Goal: Information Seeking & Learning: Learn about a topic

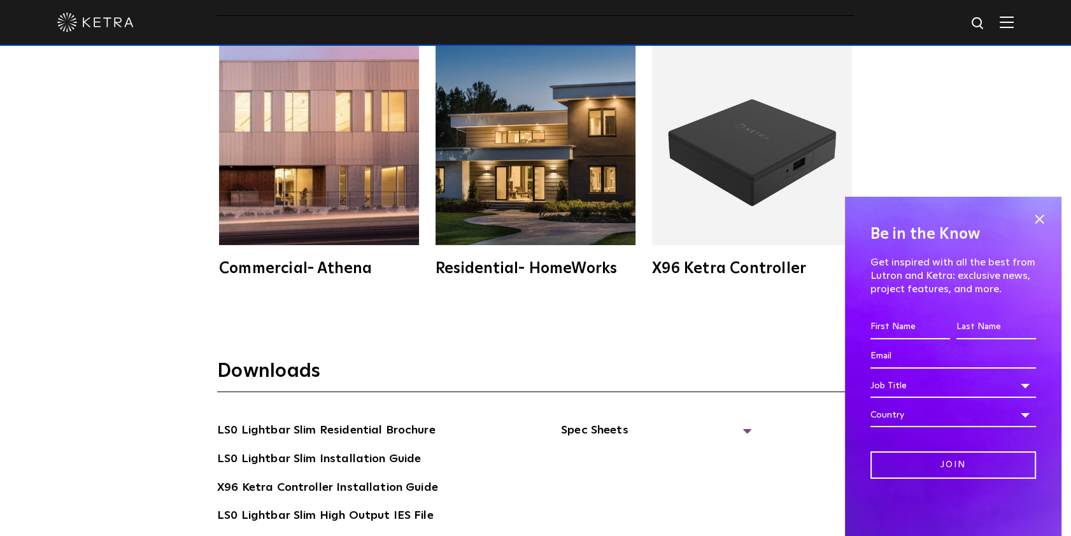
scroll to position [2009, 0]
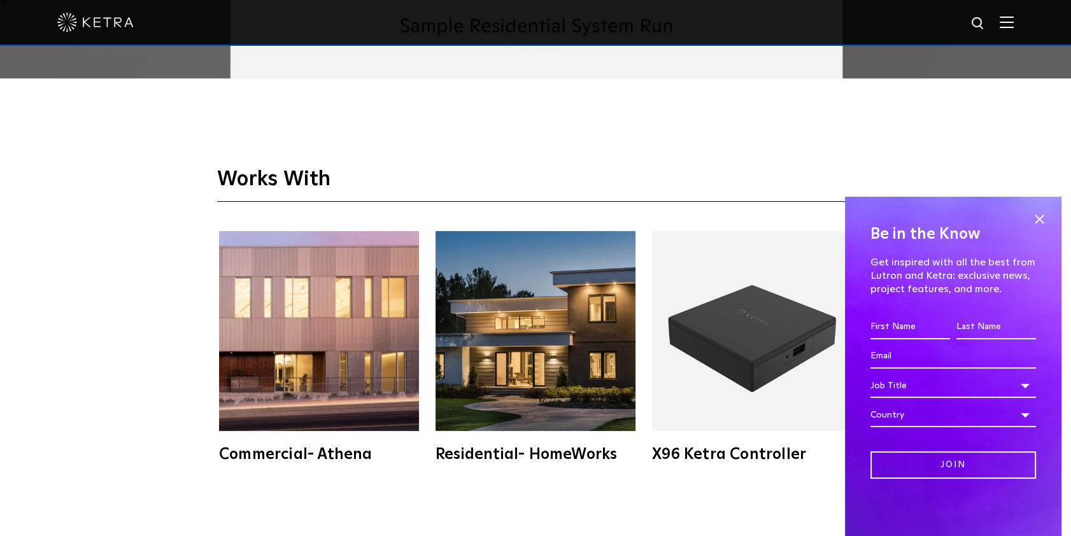
drag, startPoint x: 1042, startPoint y: 215, endPoint x: 997, endPoint y: 211, distance: 45.4
click at [1042, 215] on span at bounding box center [1039, 219] width 19 height 19
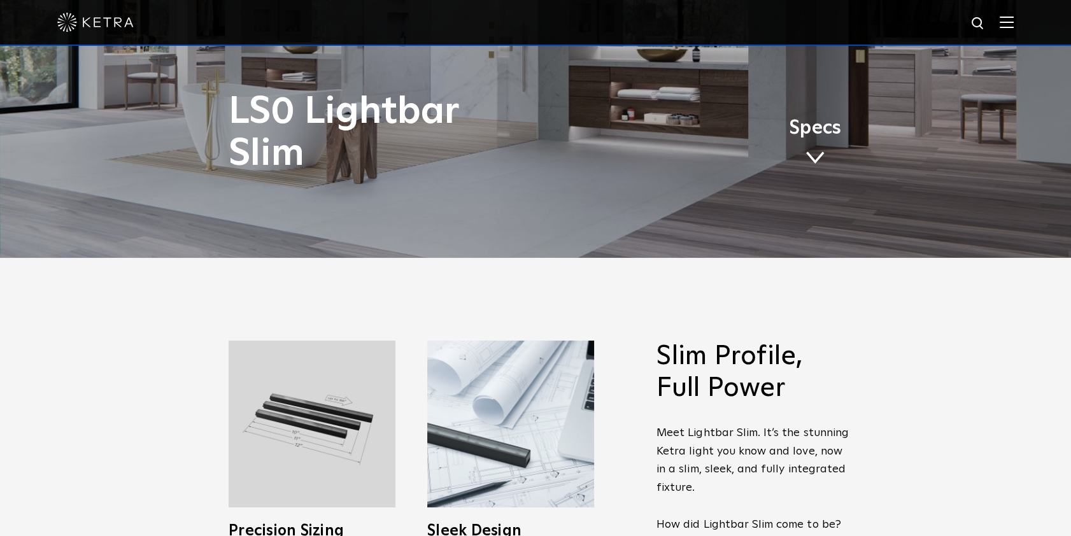
scroll to position [0, 0]
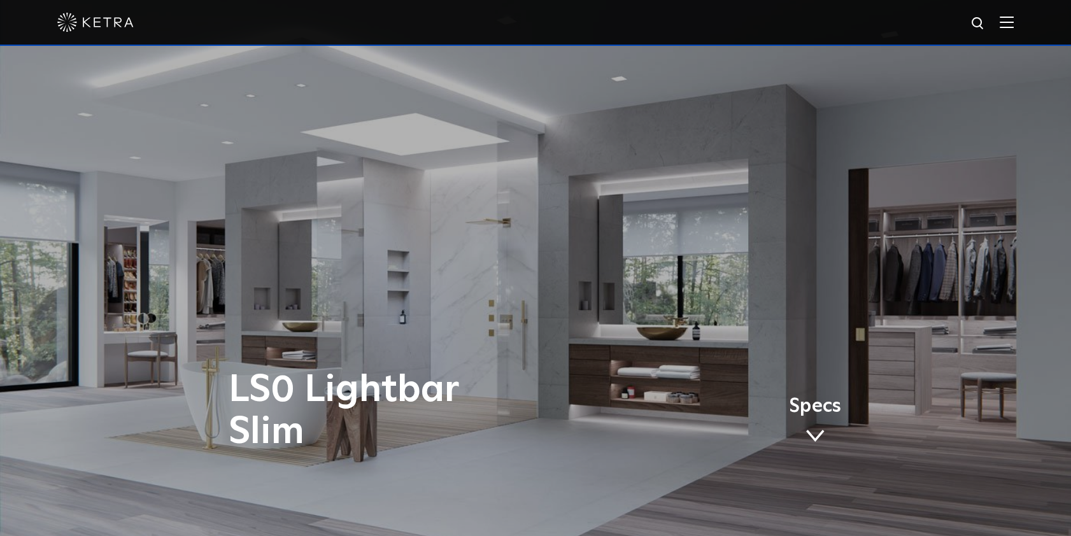
click at [1014, 21] on img at bounding box center [1007, 22] width 14 height 12
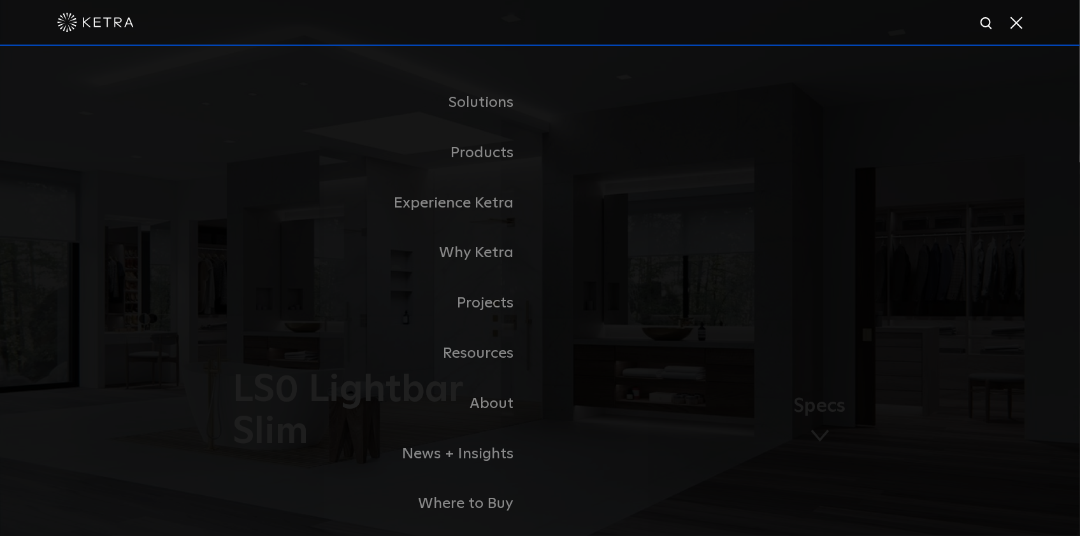
click at [0, 0] on link "Commercial Products" at bounding box center [0, 0] width 0 height 0
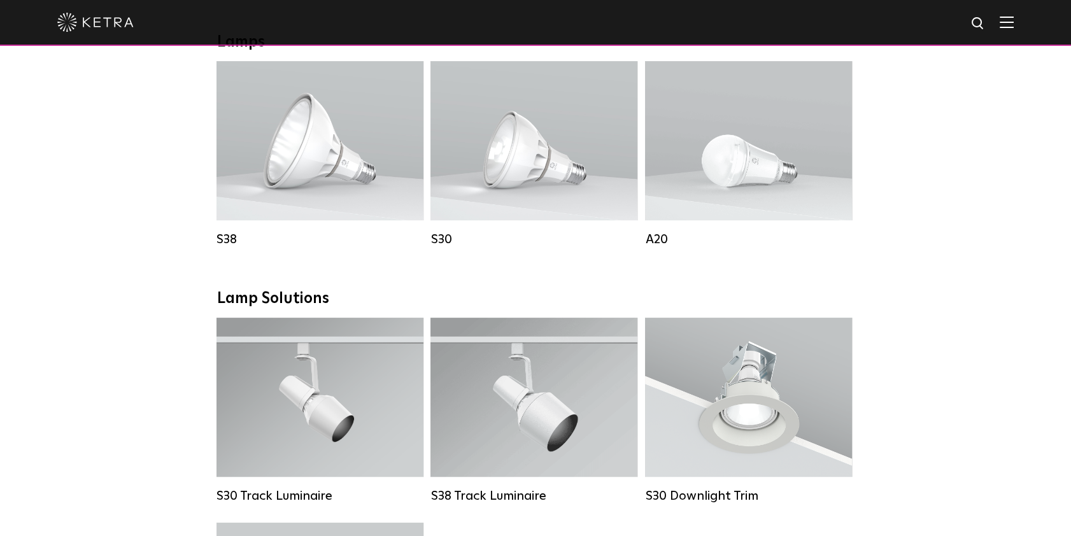
scroll to position [926, 0]
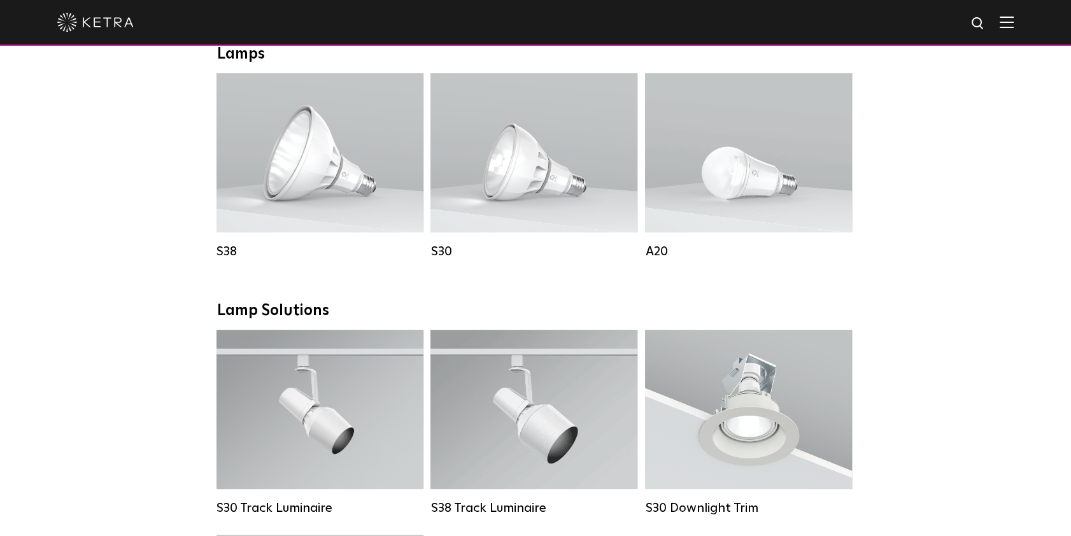
click at [744, 176] on div "Lumen Output: 600 / 800 Colors: White / Black Base Type: E26 Edison Base / GU24…" at bounding box center [748, 153] width 169 height 112
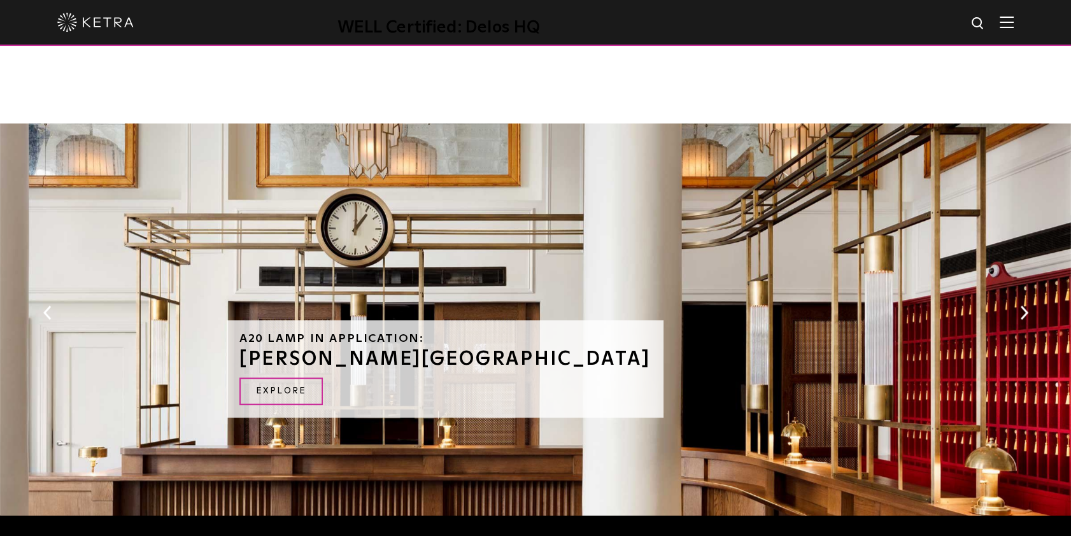
scroll to position [1274, 0]
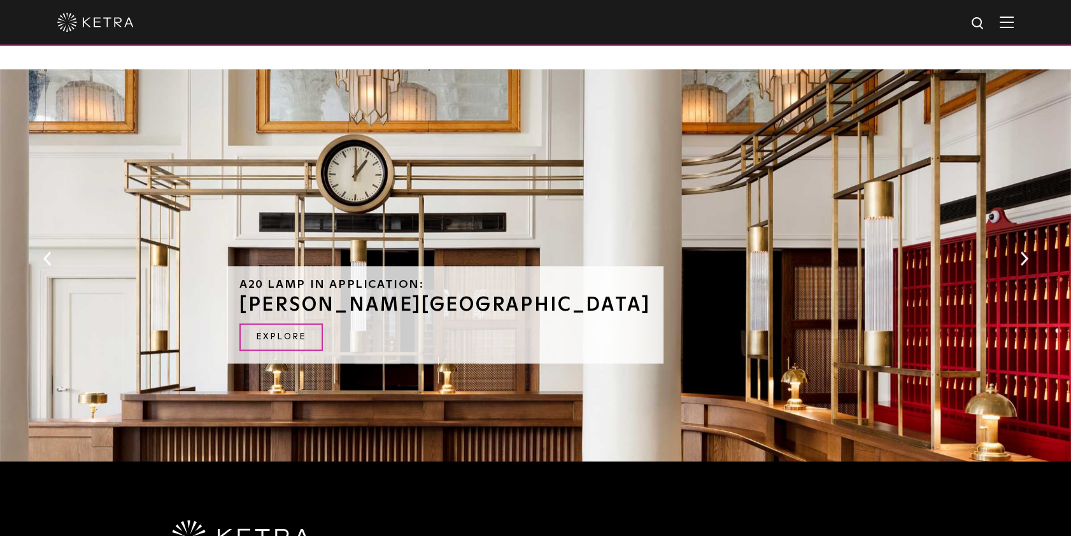
click at [1025, 250] on button "Next" at bounding box center [1024, 258] width 13 height 17
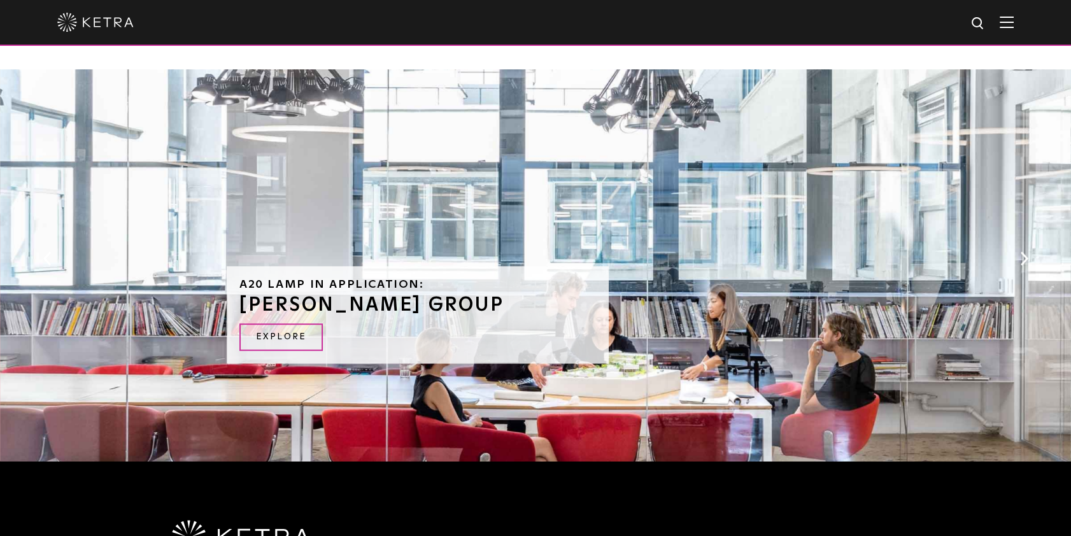
click at [1025, 250] on button "Next" at bounding box center [1024, 258] width 13 height 17
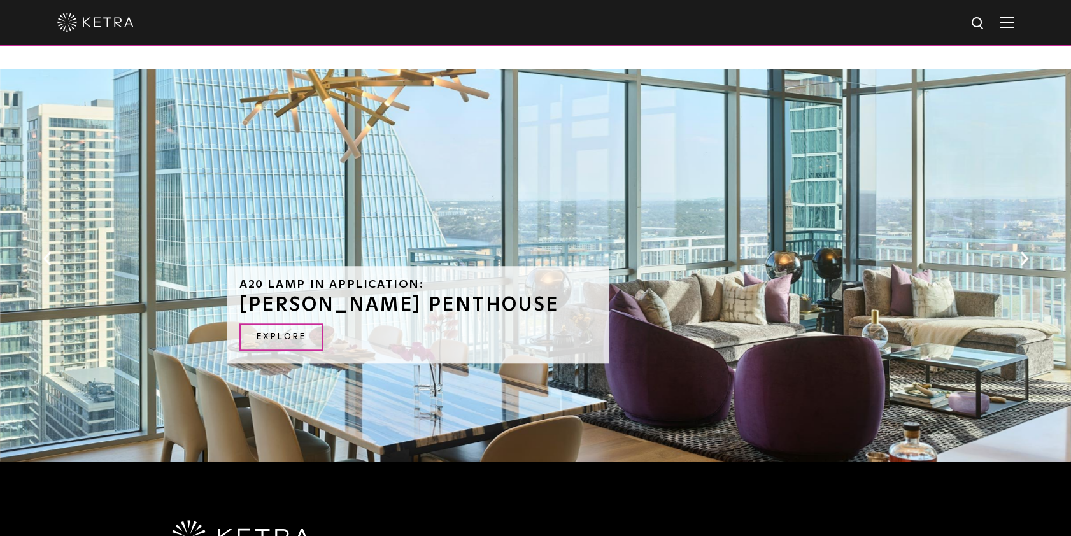
click at [301, 324] on link "Explore" at bounding box center [281, 337] width 83 height 27
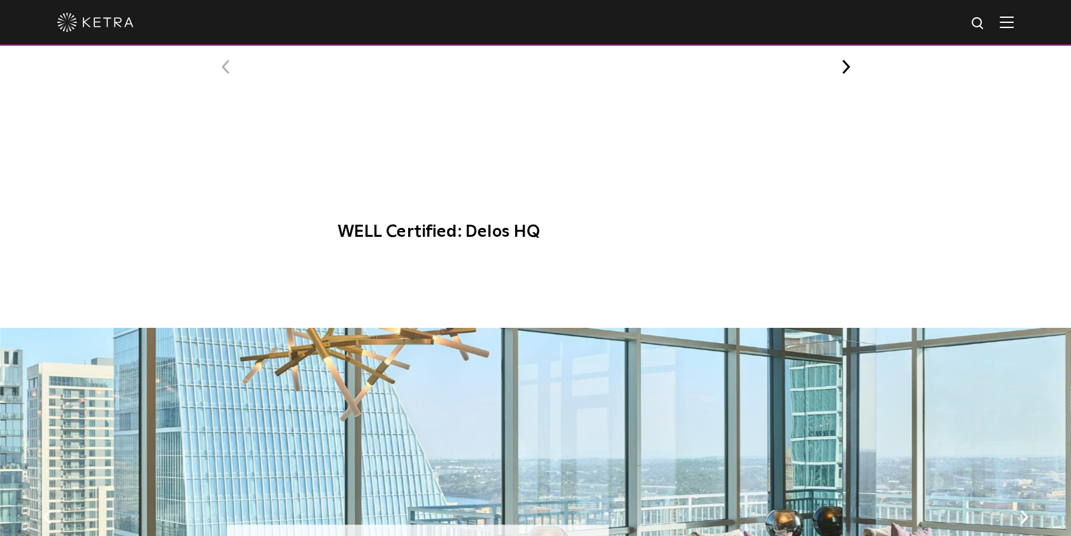
scroll to position [752, 0]
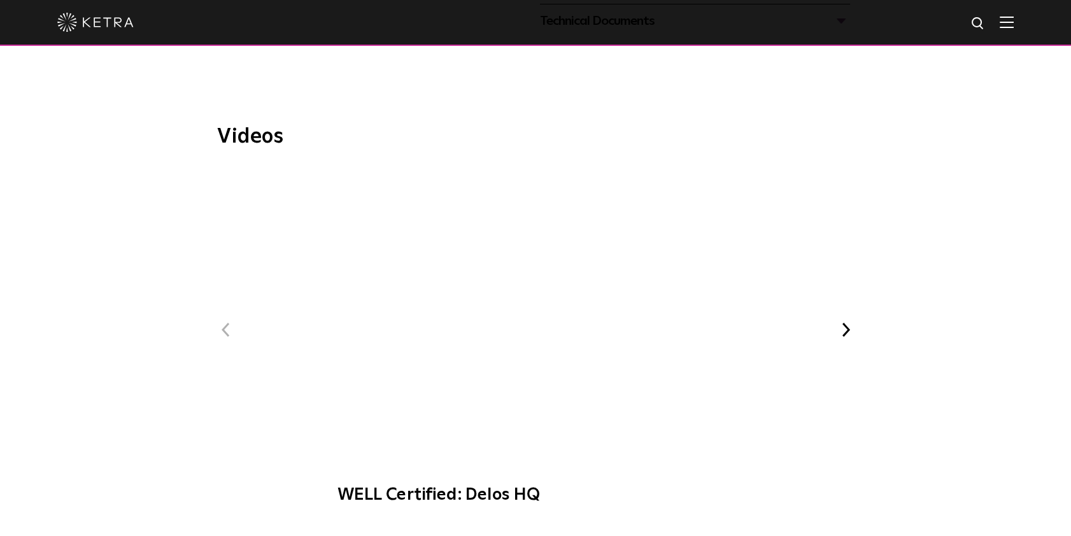
click at [846, 322] on button "Next" at bounding box center [846, 330] width 17 height 17
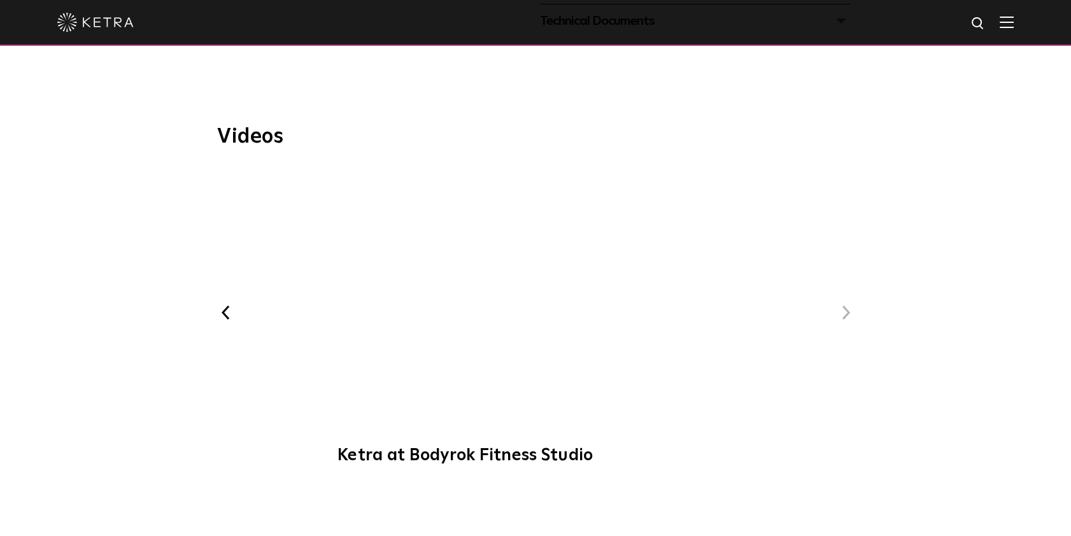
click at [840, 304] on button "Next" at bounding box center [846, 312] width 17 height 17
click at [846, 304] on button "Next" at bounding box center [846, 312] width 17 height 17
click at [547, 281] on span "Ketra at Bodyrok Fitness Studio" at bounding box center [535, 323] width 429 height 310
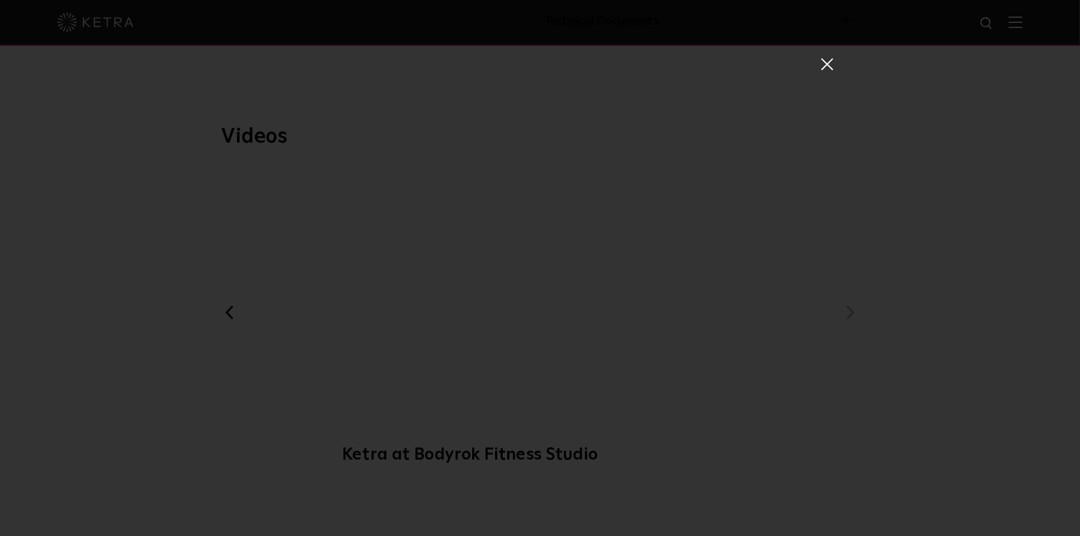
click at [822, 64] on span at bounding box center [826, 63] width 14 height 13
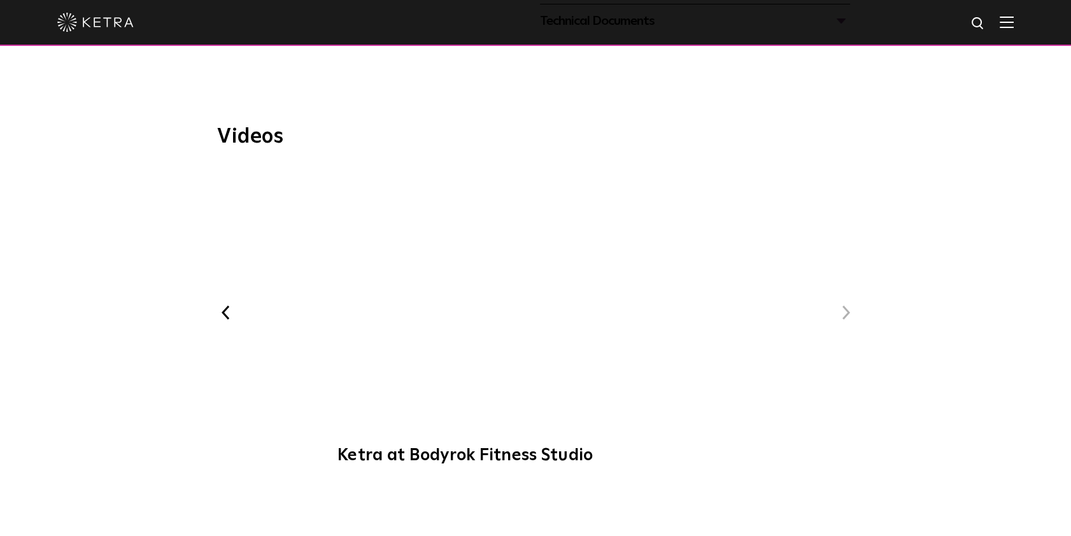
click at [224, 304] on button "Previous" at bounding box center [225, 312] width 17 height 17
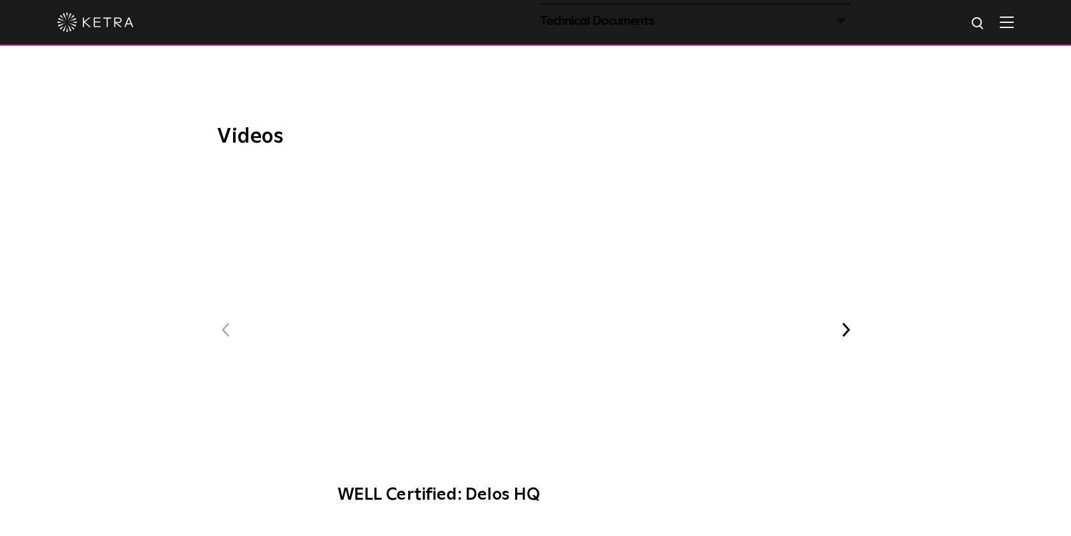
click at [220, 322] on button "Previous" at bounding box center [225, 330] width 17 height 17
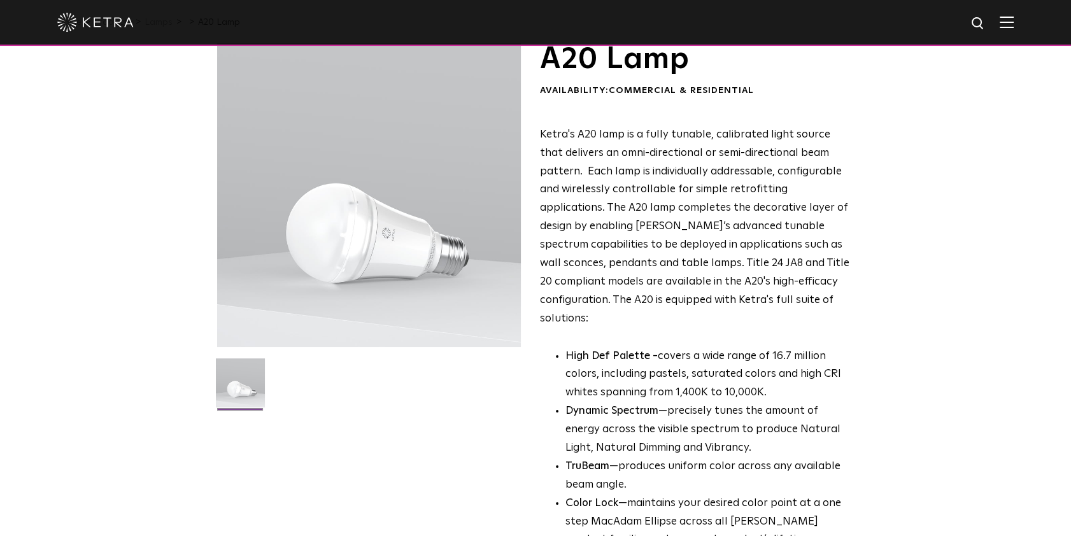
scroll to position [0, 0]
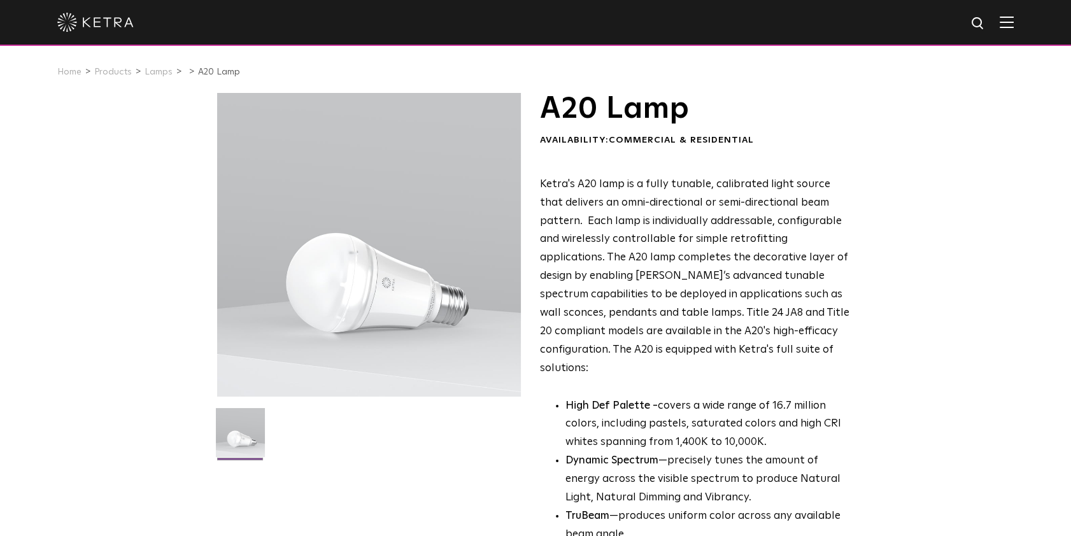
click at [161, 75] on link "Lamps" at bounding box center [159, 72] width 28 height 9
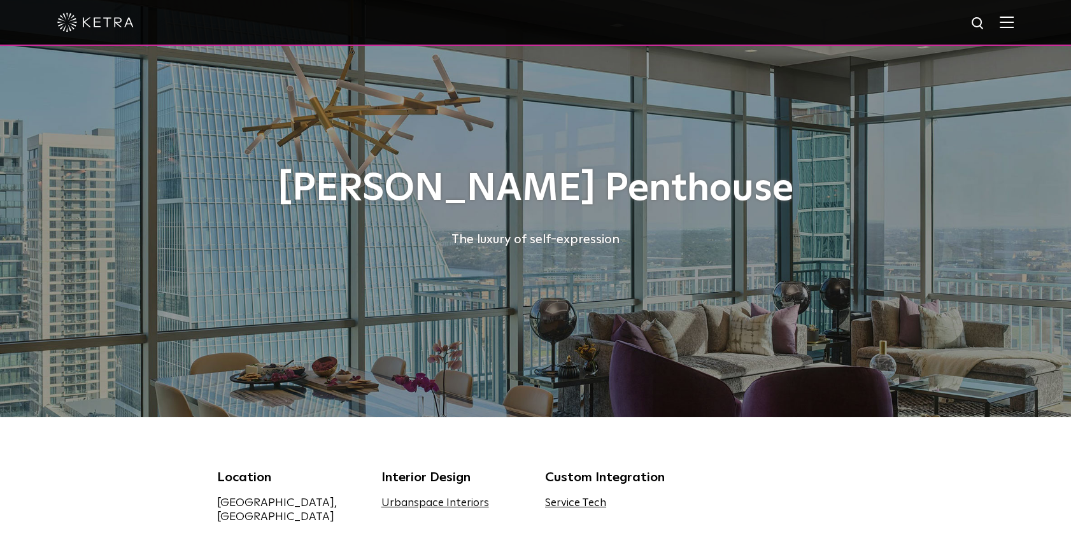
click at [549, 242] on div "The luxury of self-expression" at bounding box center [535, 239] width 637 height 20
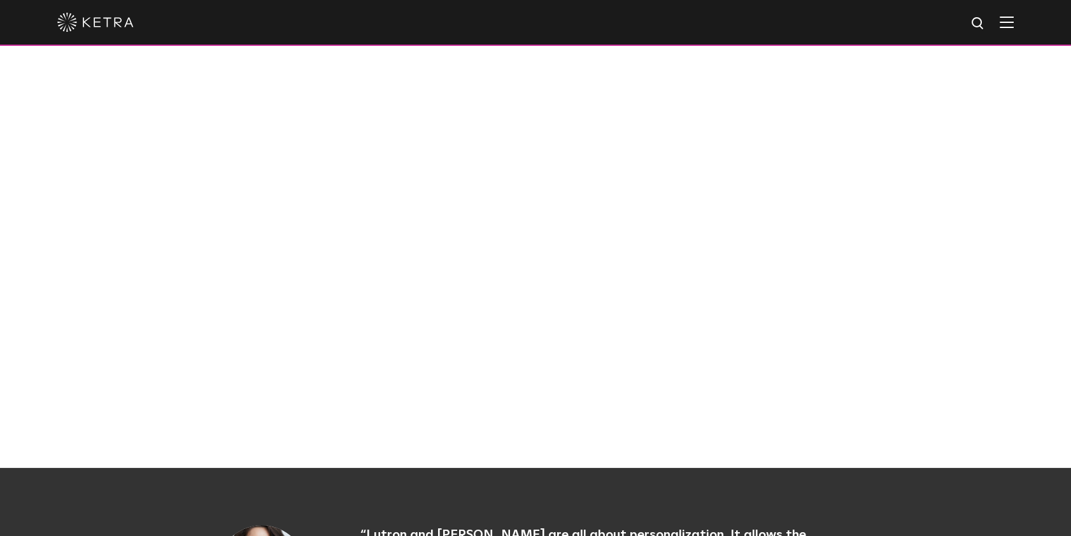
scroll to position [984, 0]
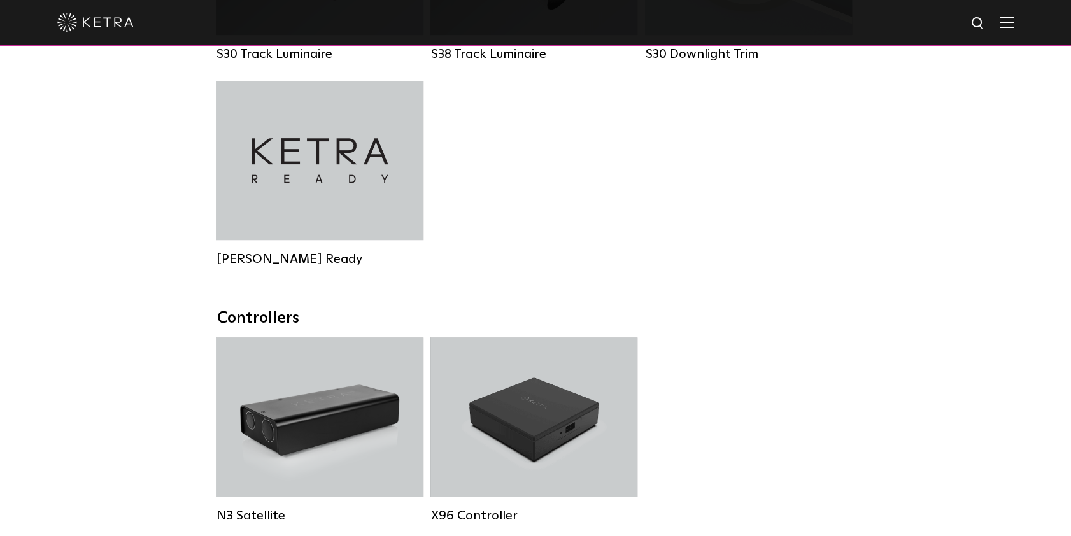
scroll to position [1282, 0]
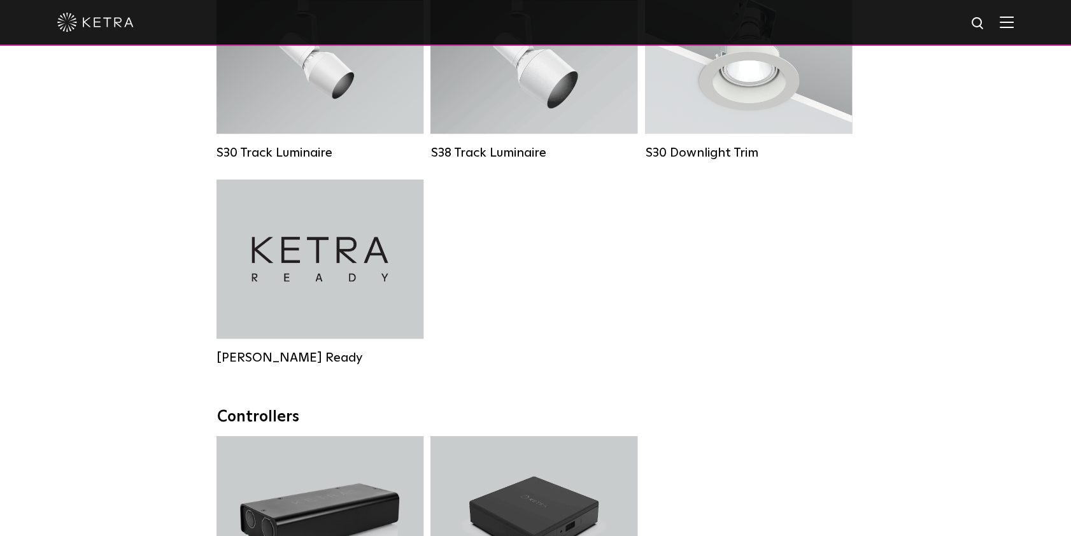
click at [324, 281] on h4 "Ketra Ready" at bounding box center [320, 259] width 169 height 49
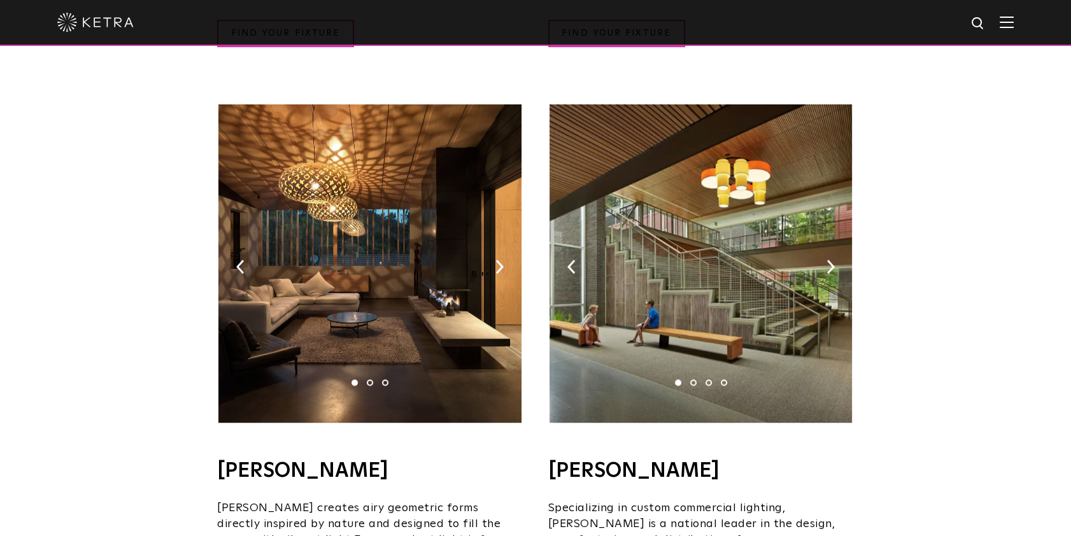
scroll to position [752, 0]
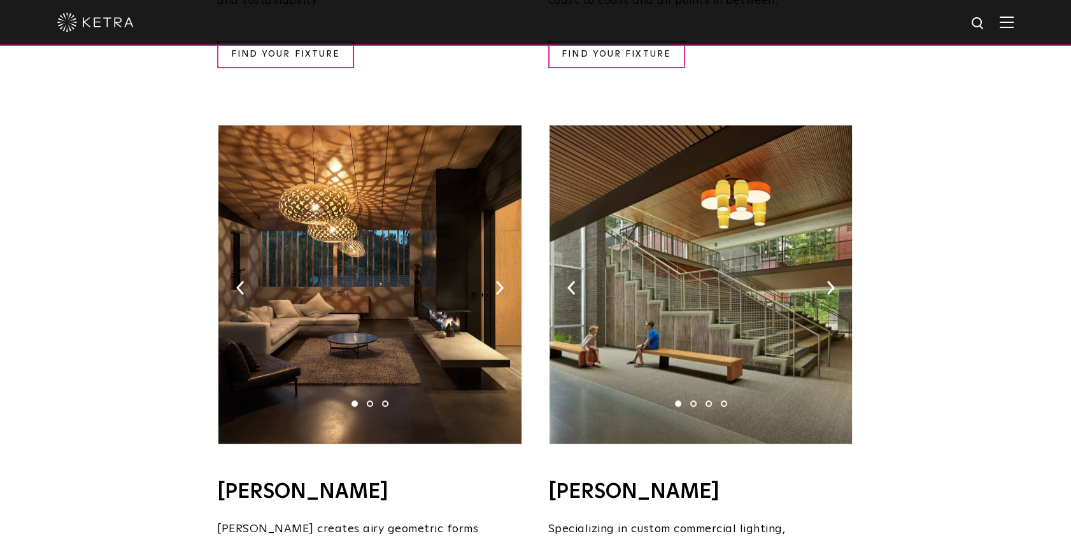
click at [501, 281] on img at bounding box center [500, 288] width 8 height 14
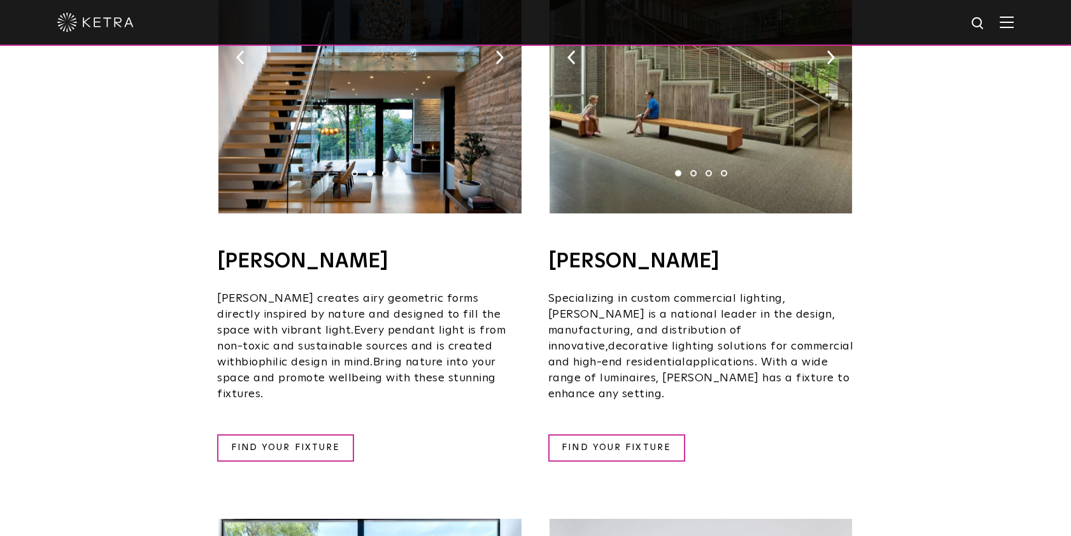
scroll to position [984, 0]
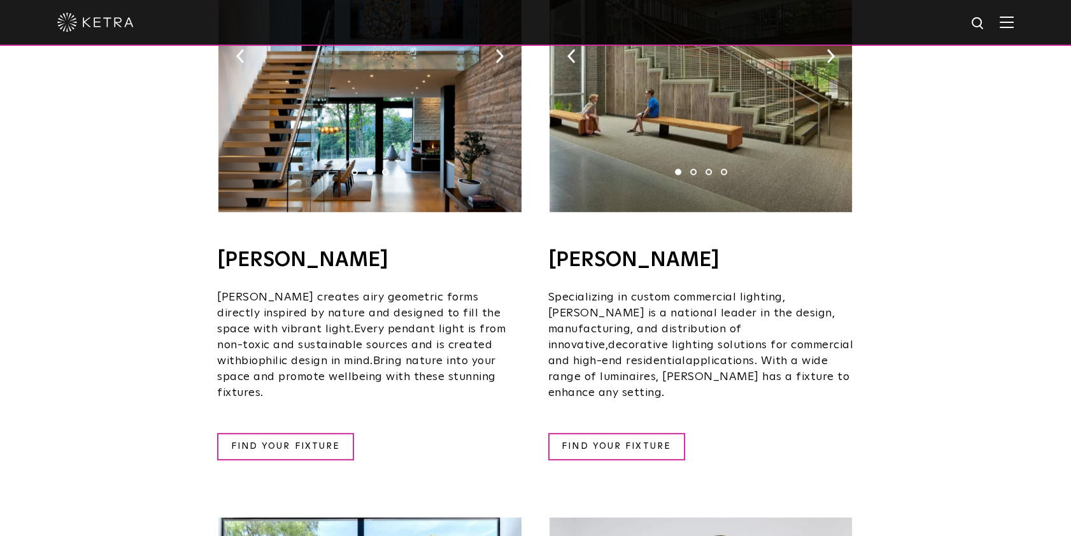
click at [259, 433] on link "FIND YOUR FIXTURE" at bounding box center [285, 446] width 137 height 27
